Goal: Use online tool/utility: Utilize a website feature to perform a specific function

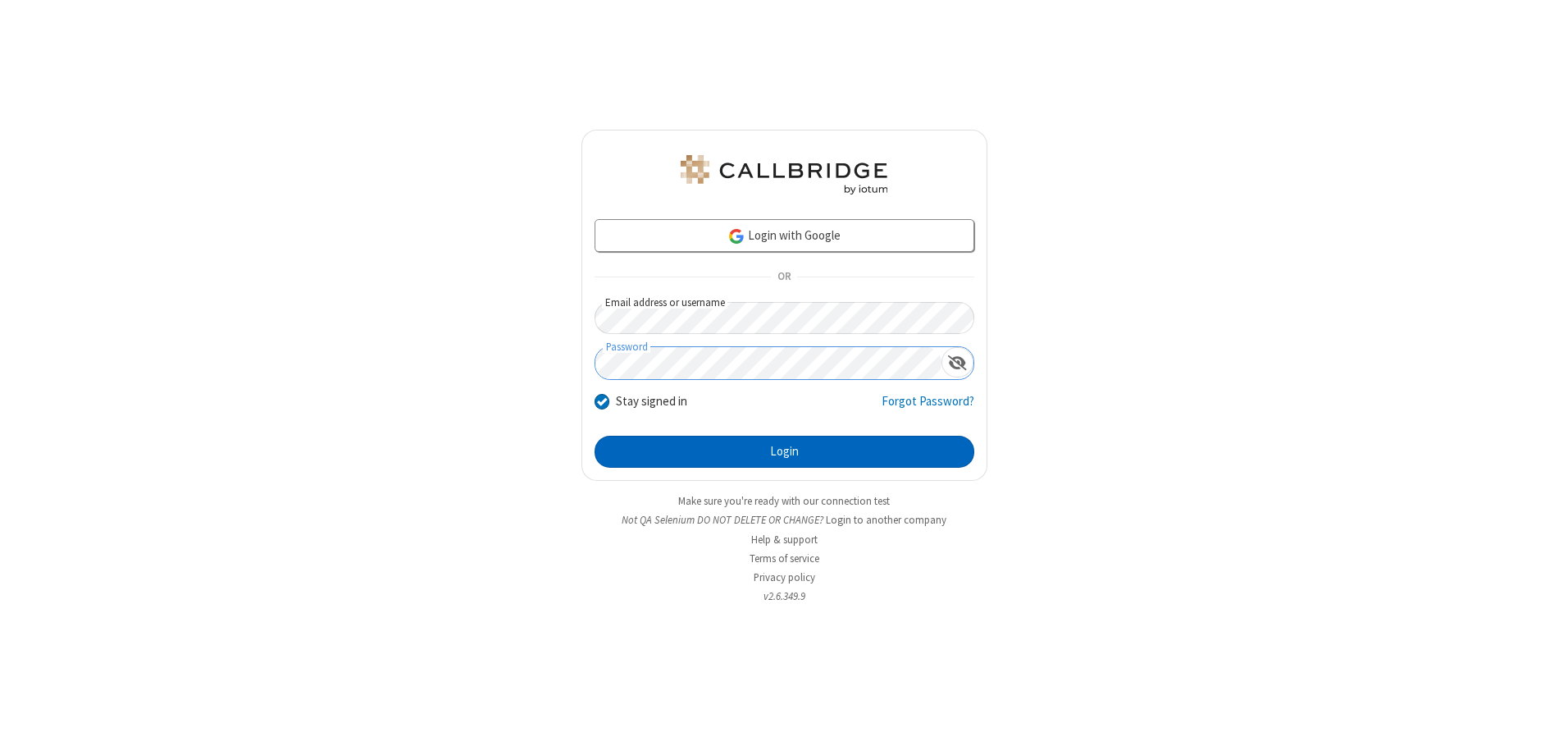
click at [784, 452] on button "Login" at bounding box center [784, 452] width 380 height 33
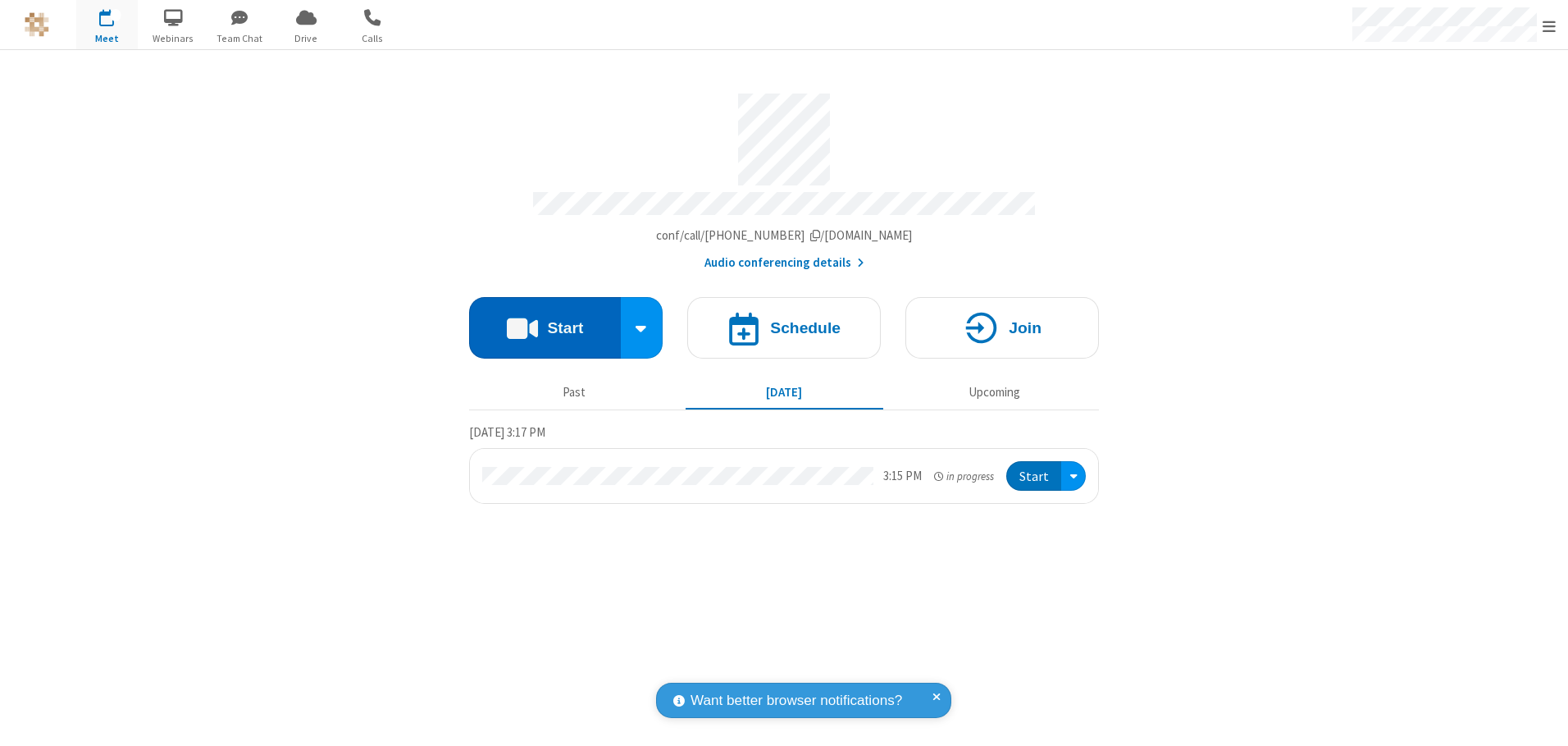
click at [545, 321] on button "Start" at bounding box center [545, 328] width 152 height 62
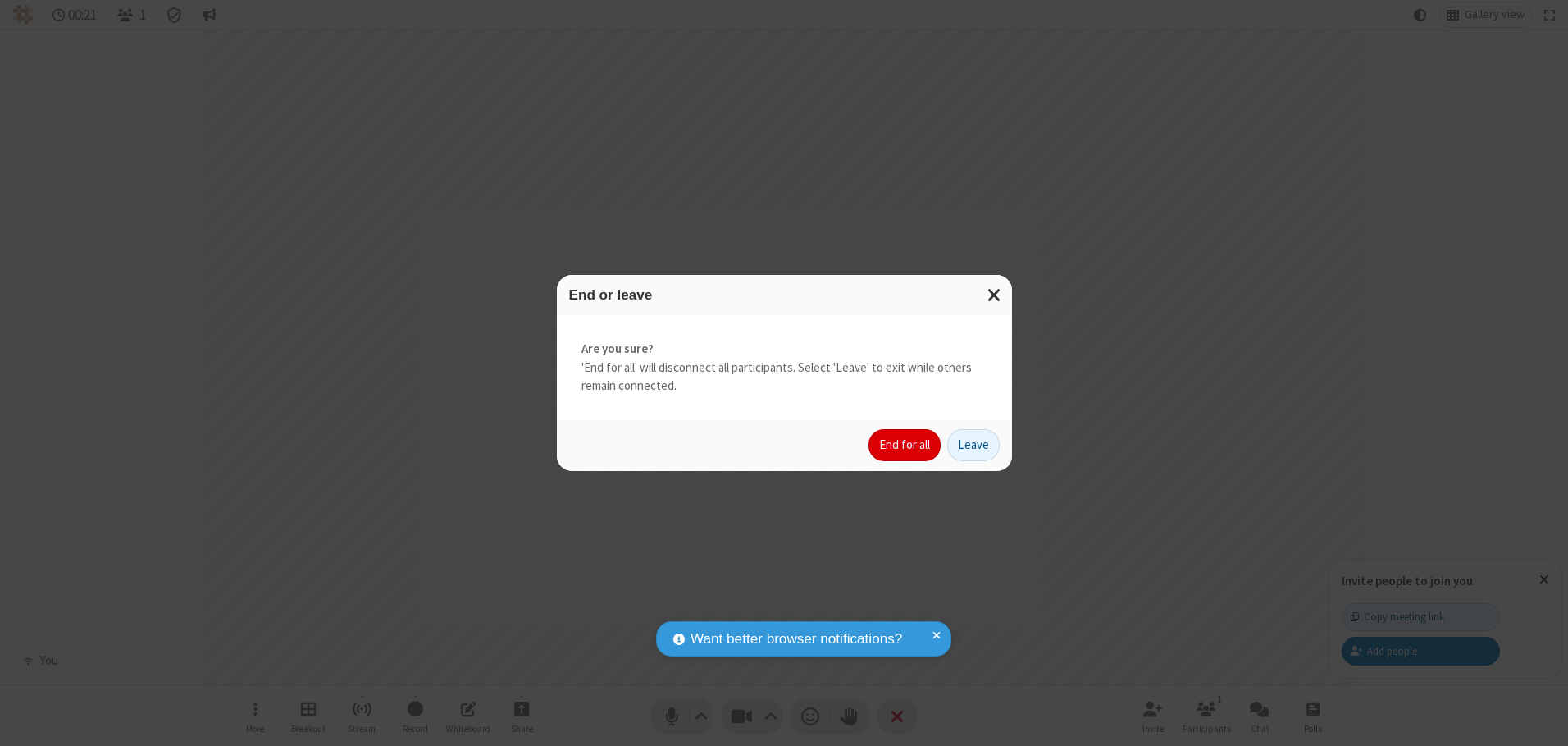
click at [906, 445] on button "End for all" at bounding box center [904, 445] width 73 height 33
